Goal: Check status

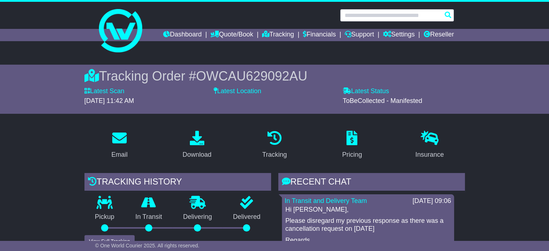
click at [373, 17] on input "text" at bounding box center [397, 15] width 114 height 13
paste input "**********"
type input "**********"
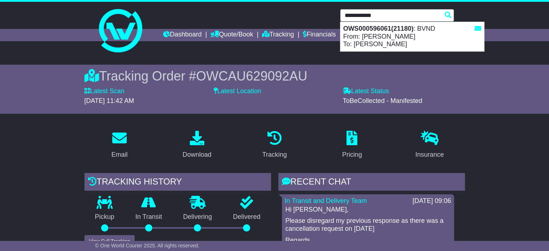
click at [374, 35] on div "OWS000596061(21180) : BVND From: [PERSON_NAME] To: [PERSON_NAME]" at bounding box center [413, 36] width 144 height 29
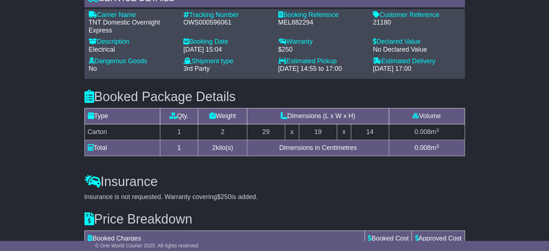
scroll to position [648, 0]
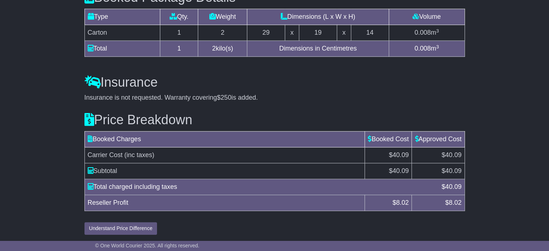
click at [451, 168] on span "40.09" at bounding box center [453, 170] width 16 height 7
copy span "40.09"
click at [235, 151] on td "Carrier Cost (inc taxes)" at bounding box center [225, 155] width 281 height 16
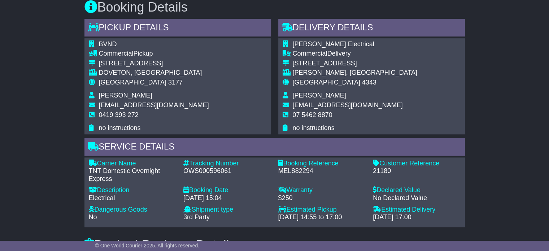
scroll to position [395, 0]
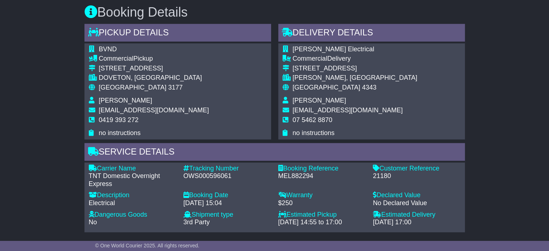
click at [209, 205] on div "08 May 2025 - 15:04" at bounding box center [228, 203] width 88 height 8
click at [269, 205] on div "08 May 2025 - 15:04" at bounding box center [228, 203] width 88 height 8
